Goal: Use online tool/utility

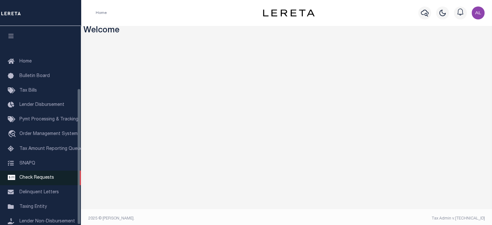
scroll to position [91, 0]
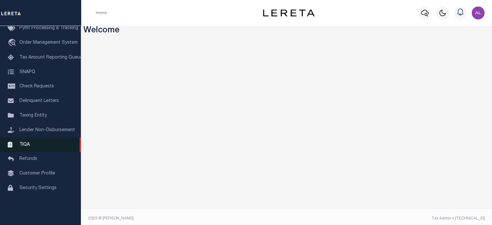
click at [33, 151] on link "TIQA" at bounding box center [40, 145] width 81 height 15
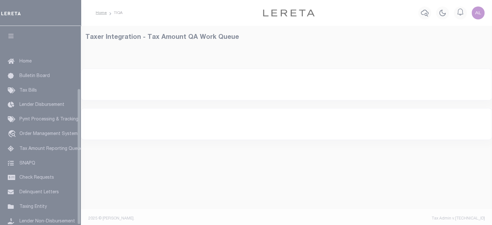
select select "200"
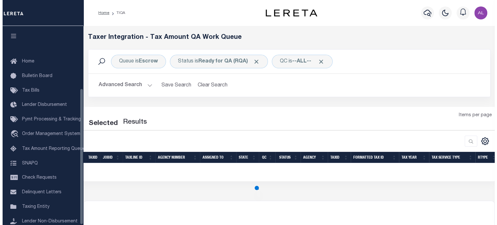
scroll to position [91, 0]
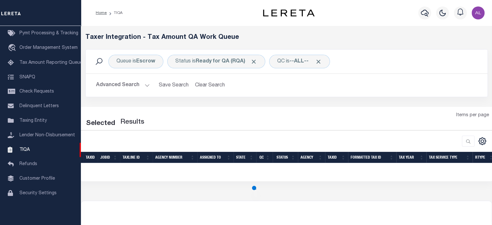
select select "200"
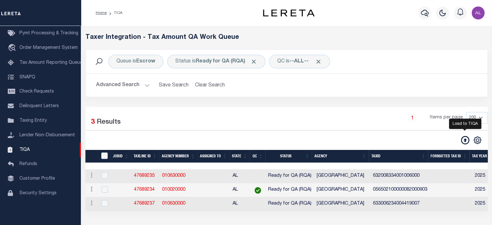
click at [464, 140] on icon at bounding box center [465, 140] width 8 height 8
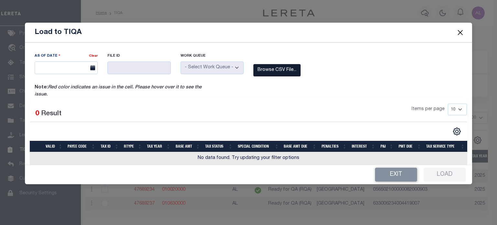
click at [274, 65] on label "Browse CSV File..." at bounding box center [276, 70] width 47 height 13
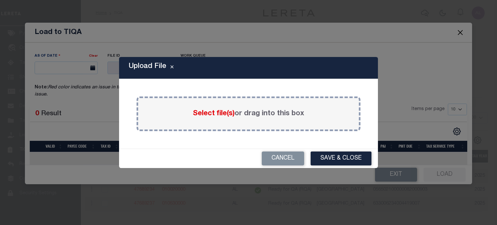
click at [217, 107] on div "Select file(s) or drag into this box" at bounding box center [249, 113] width 224 height 35
click at [213, 115] on span "Select file(s)" at bounding box center [214, 113] width 42 height 7
click at [0, 0] on input "Select file(s) or drag into this box" at bounding box center [0, 0] width 0 height 0
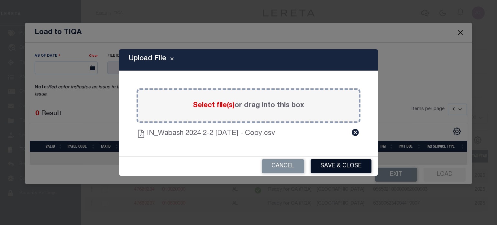
click at [353, 168] on button "Save & Close" at bounding box center [341, 166] width 61 height 14
